Goal: Task Accomplishment & Management: Complete application form

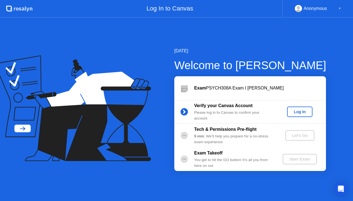
click at [298, 112] on div "Log In" at bounding box center [299, 112] width 21 height 4
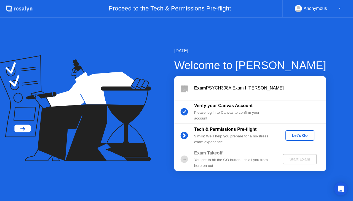
click at [296, 134] on div "Let's Go" at bounding box center [299, 135] width 25 height 4
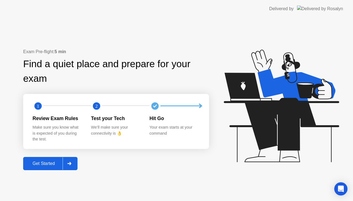
click at [44, 165] on div "Get Started" at bounding box center [44, 163] width 38 height 5
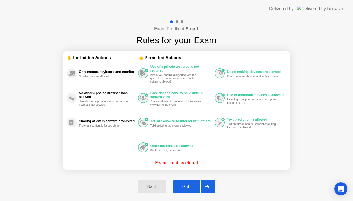
click at [190, 186] on div "Got it" at bounding box center [187, 186] width 26 height 5
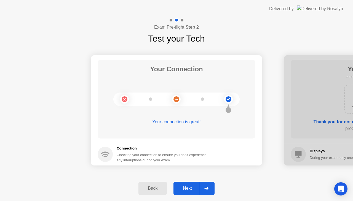
click at [189, 188] on div "Next" at bounding box center [187, 188] width 25 height 5
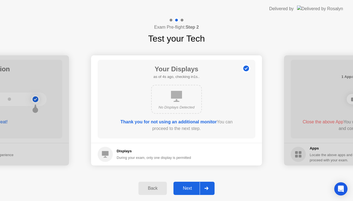
click at [189, 188] on div "Next" at bounding box center [187, 188] width 25 height 5
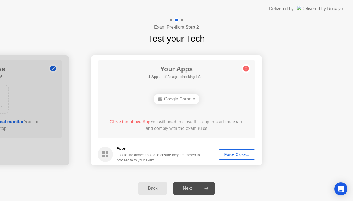
click at [238, 155] on div "Force Close..." at bounding box center [236, 154] width 34 height 4
click at [178, 128] on div "Close the above App You will need to close this app to start the exam and compl…" at bounding box center [176, 125] width 142 height 13
click at [230, 154] on div "Force Close..." at bounding box center [236, 154] width 34 height 4
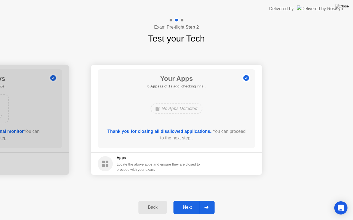
click at [188, 201] on div "Next" at bounding box center [187, 207] width 25 height 5
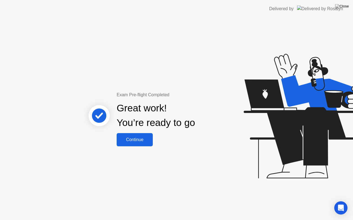
click at [136, 140] on div "Continue" at bounding box center [134, 139] width 33 height 5
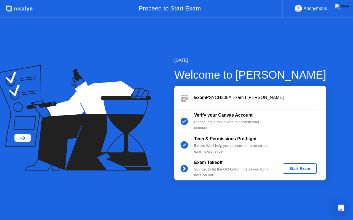
click at [300, 167] on div "Start Exam" at bounding box center [298, 169] width 29 height 4
